Goal: Information Seeking & Learning: Learn about a topic

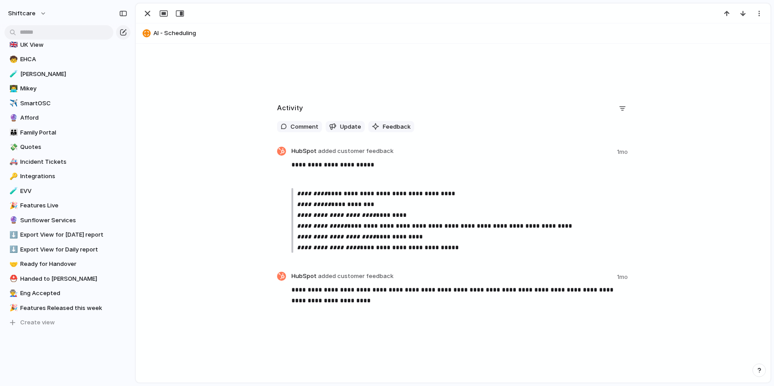
scroll to position [311, 0]
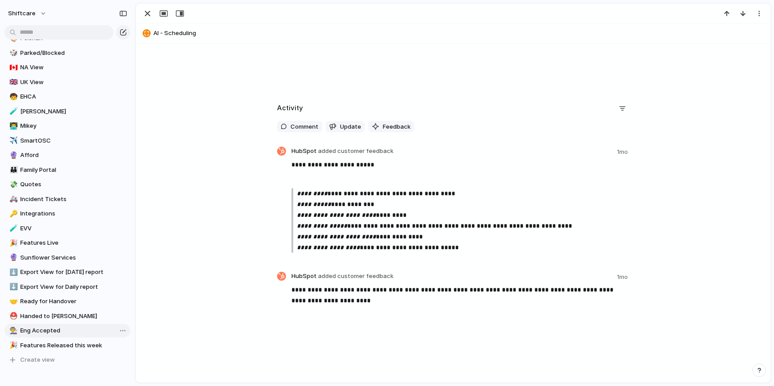
click at [56, 327] on span "Eng Accepted" at bounding box center [73, 330] width 107 height 9
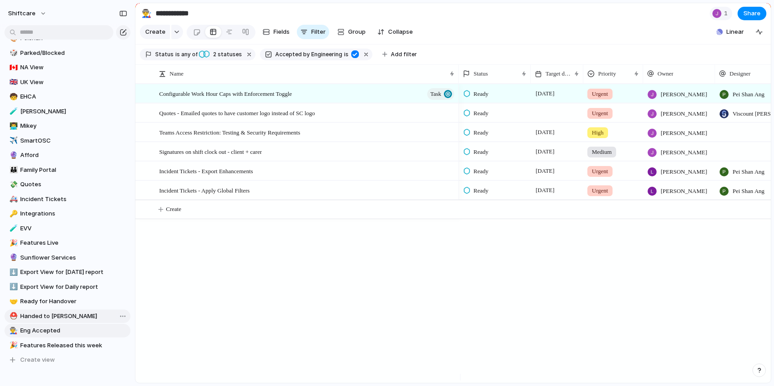
click at [42, 316] on span "Handed to [PERSON_NAME]" at bounding box center [73, 316] width 107 height 9
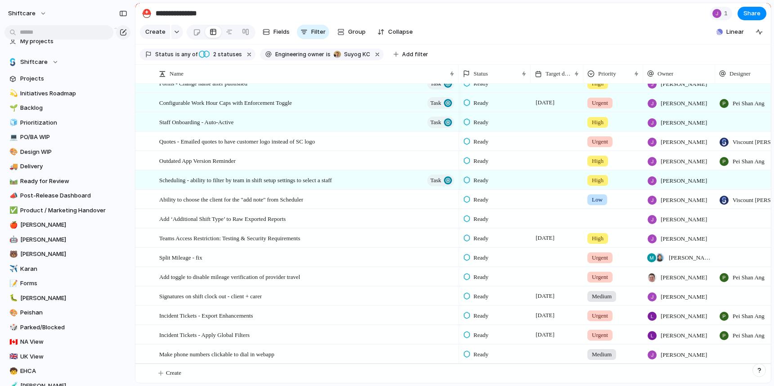
scroll to position [12, 0]
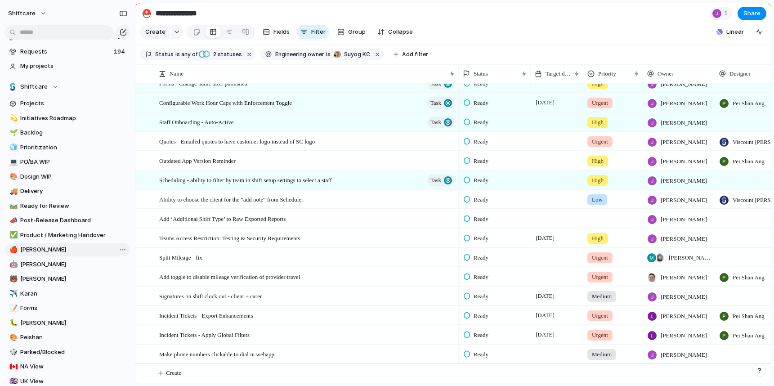
click at [33, 249] on span "[PERSON_NAME]" at bounding box center [73, 249] width 107 height 9
type input "*****"
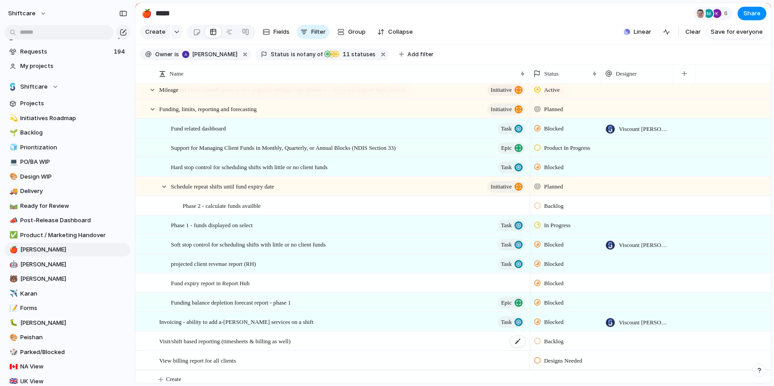
click at [217, 346] on span "Visit/shift based reporting (timesheets & billing as well)" at bounding box center [224, 340] width 131 height 10
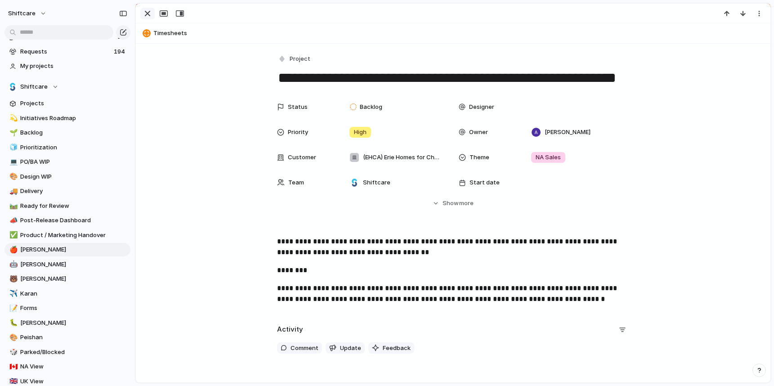
click at [147, 15] on div "button" at bounding box center [147, 13] width 11 height 11
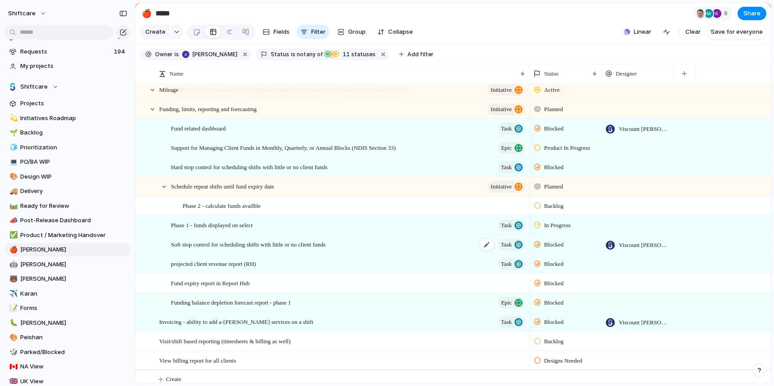
click at [216, 249] on span "Soft stop control for scheduling shifts with little or no client funds" at bounding box center [248, 244] width 155 height 10
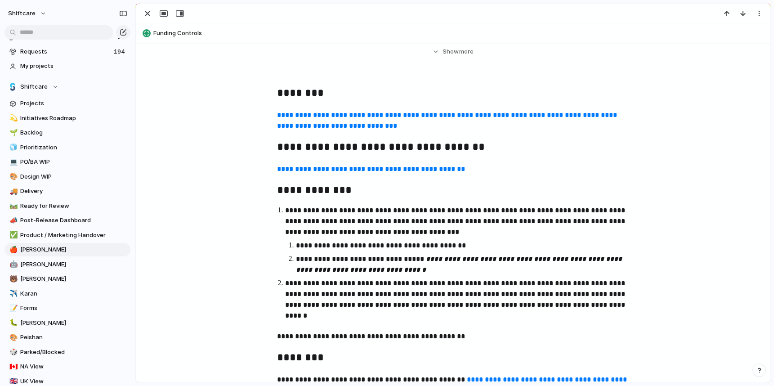
scroll to position [199, 0]
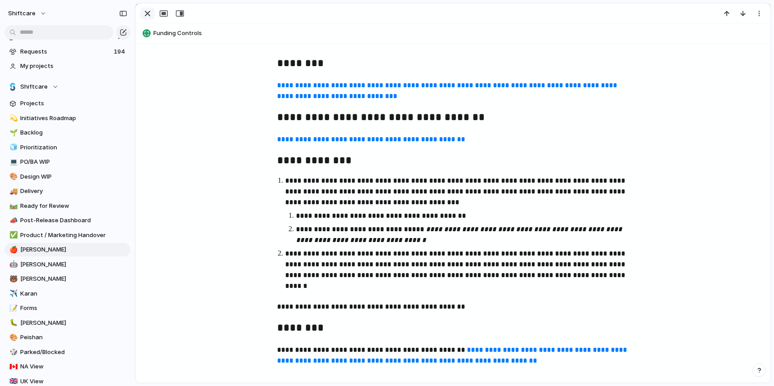
click at [148, 10] on div "button" at bounding box center [147, 13] width 11 height 11
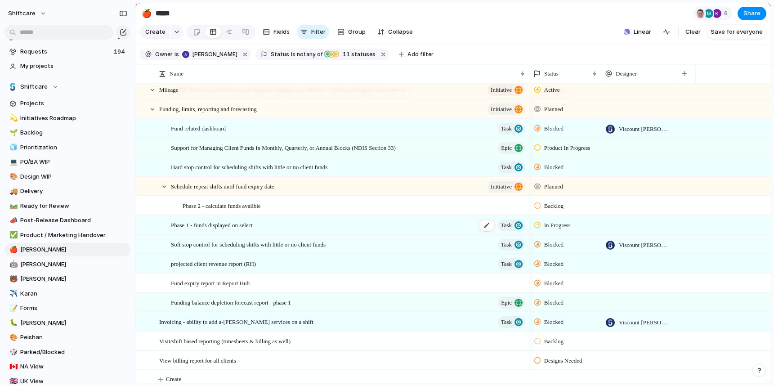
click at [231, 230] on span "Phase 1 - funds displayed on select" at bounding box center [212, 224] width 82 height 10
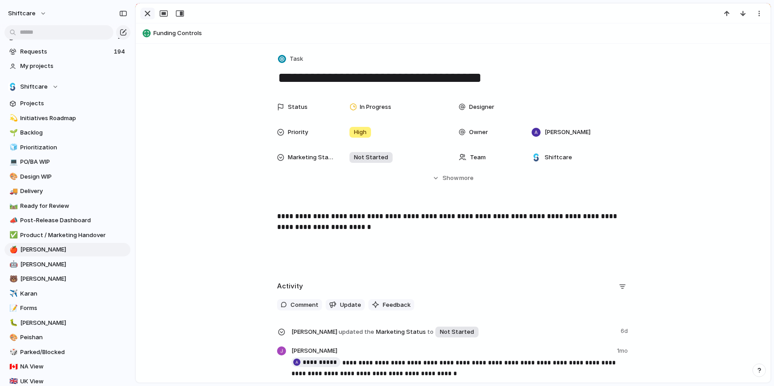
click at [153, 18] on button "button" at bounding box center [147, 14] width 14 height 12
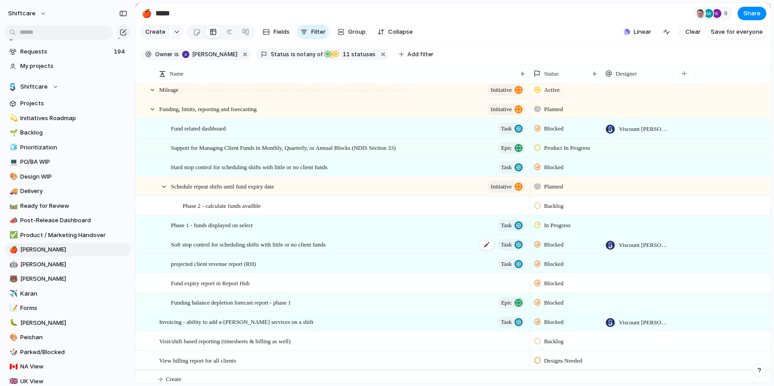
click at [250, 249] on span "Soft stop control for scheduling shifts with little or no client funds" at bounding box center [248, 244] width 155 height 10
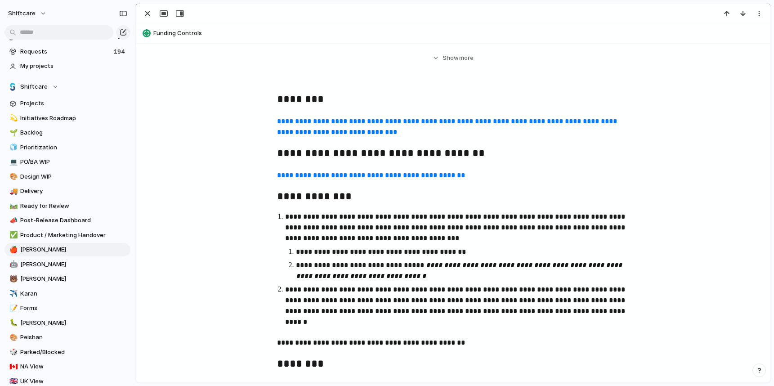
scroll to position [158, 0]
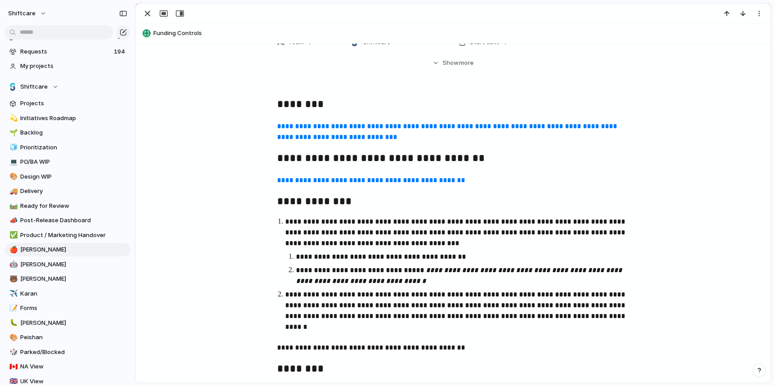
click at [405, 180] on link "**********" at bounding box center [371, 180] width 188 height 7
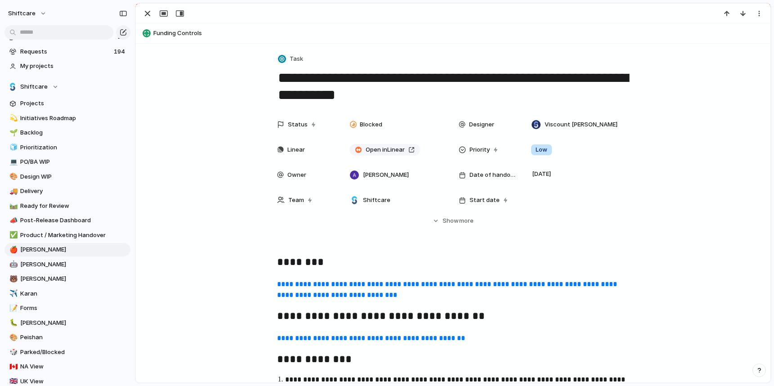
click at [177, 30] on span "Funding Controls" at bounding box center [459, 33] width 613 height 9
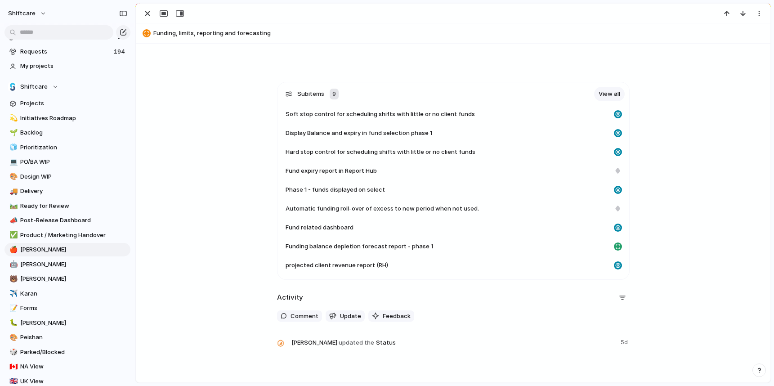
scroll to position [201, 0]
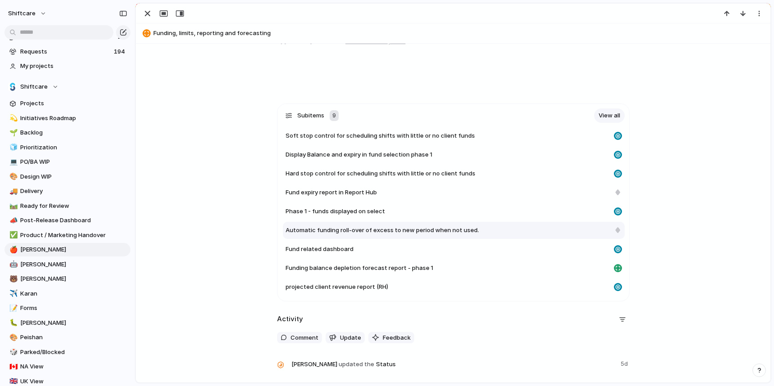
click at [317, 230] on span "Automatic funding roll-over of excess to new period when not used." at bounding box center [381, 230] width 193 height 9
type textarea "**********"
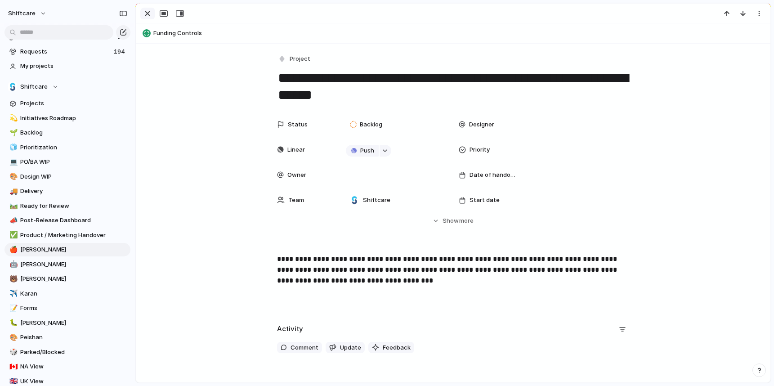
click at [149, 13] on div "button" at bounding box center [147, 13] width 11 height 11
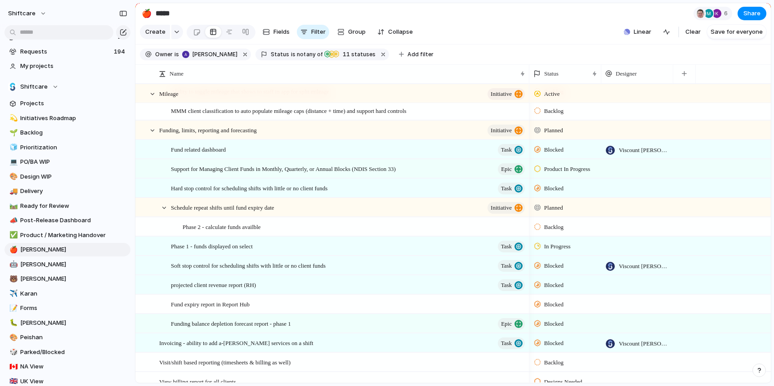
scroll to position [1122, 0]
click at [209, 251] on span "Phase 1 - funds displayed on select" at bounding box center [212, 246] width 82 height 10
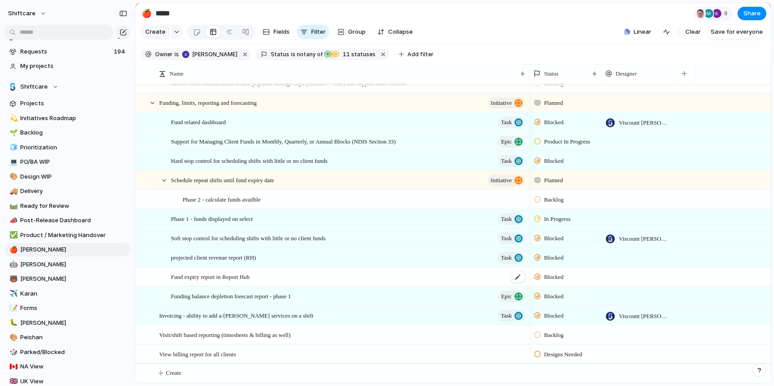
click at [223, 276] on span "Fund expiry report in Report Hub" at bounding box center [210, 276] width 79 height 10
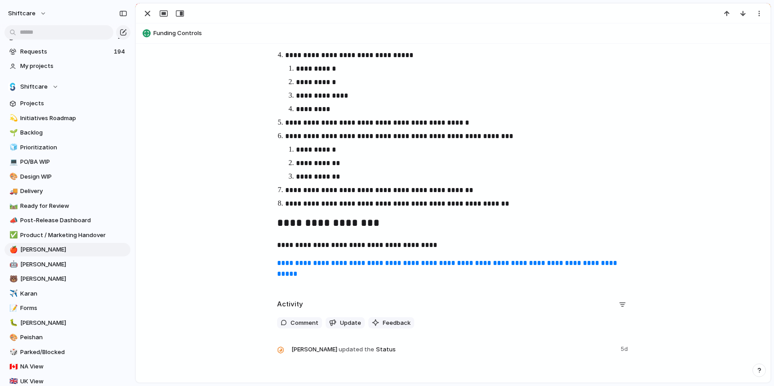
scroll to position [580, 0]
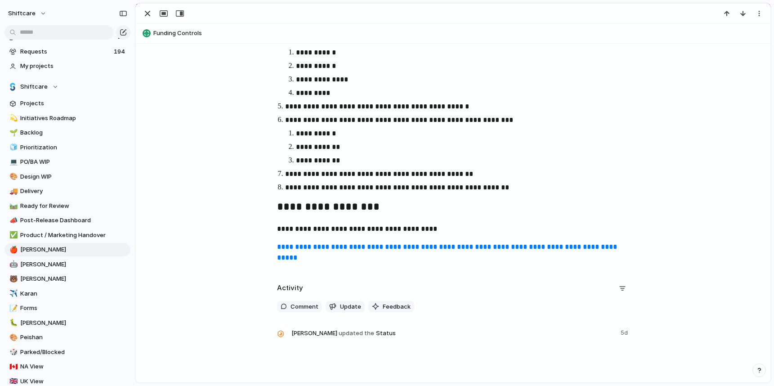
click at [372, 247] on link "**********" at bounding box center [448, 252] width 342 height 18
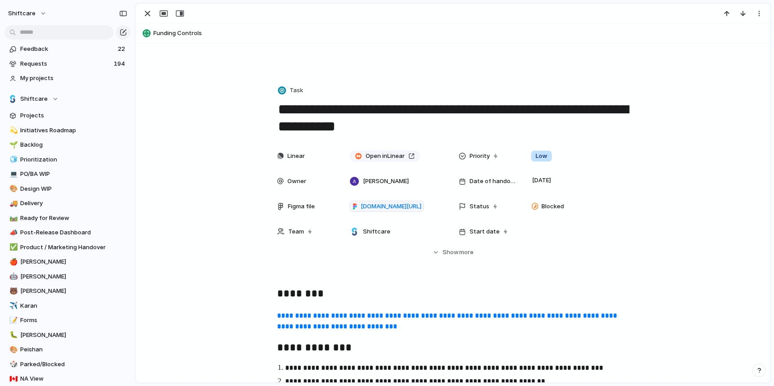
scroll to position [137, 0]
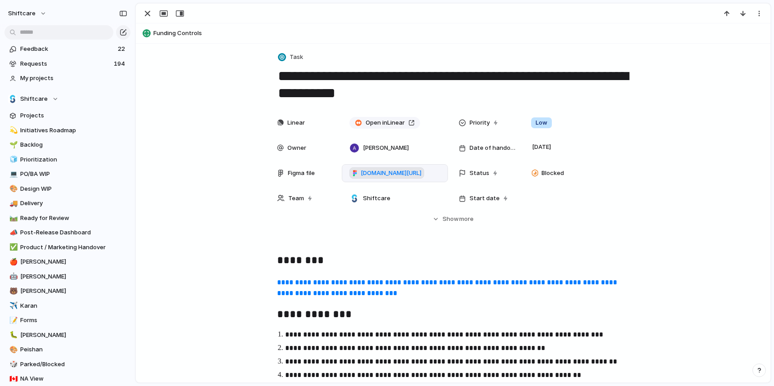
click at [393, 174] on span "figma.com/design/I4TUC6rbdNMB2M1HWVXiZI/Funds-Enhancement---June-2025?node-id=4…" at bounding box center [391, 173] width 61 height 9
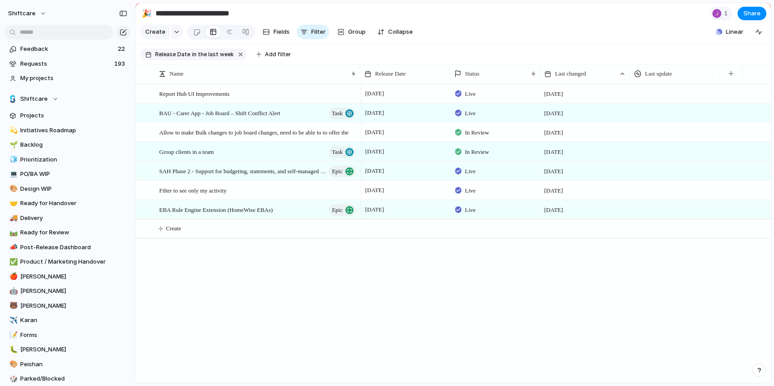
scroll to position [365, 0]
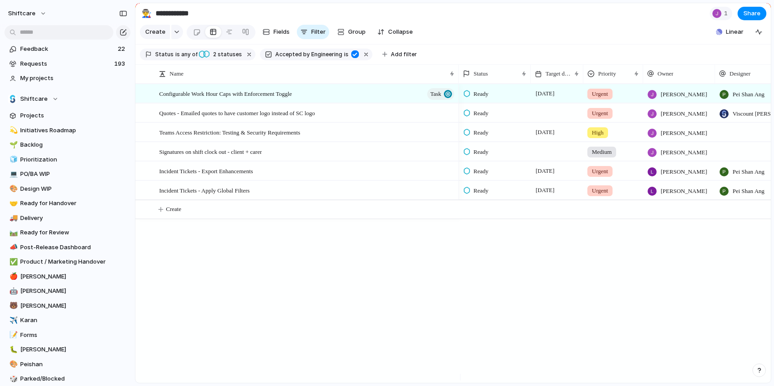
click at [492, 47] on div "Backlog Accepted Product In Progress Designs Needed Design In Progress Designs …" at bounding box center [387, 193] width 774 height 386
